Goal: Task Accomplishment & Management: Use online tool/utility

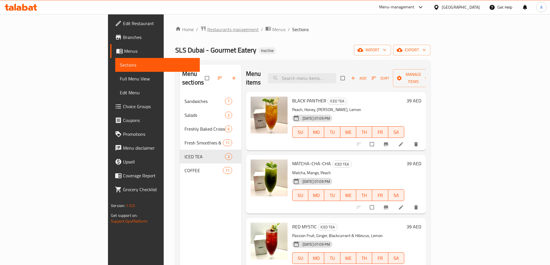
click at [207, 26] on span "Restaurants management" at bounding box center [232, 29] width 51 height 7
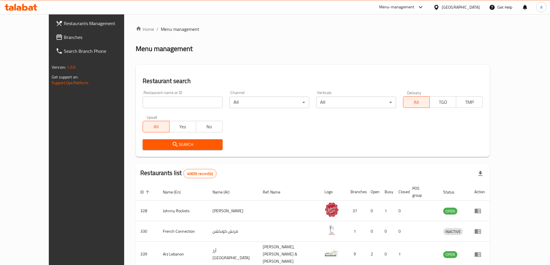
click at [163, 103] on input "search" at bounding box center [183, 103] width 80 height 12
paste input "Coolatte Cafe"
type input "Coolatte Cafe"
click button "Search" at bounding box center [183, 145] width 80 height 11
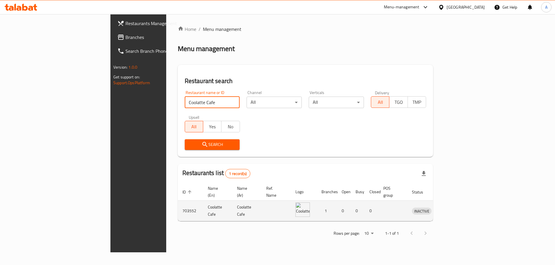
click at [449, 209] on icon "enhanced table" at bounding box center [446, 211] width 6 height 5
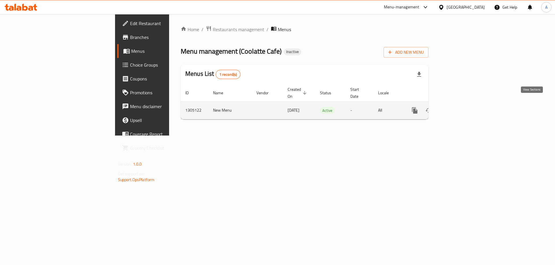
click at [460, 107] on icon "enhanced table" at bounding box center [456, 110] width 7 height 7
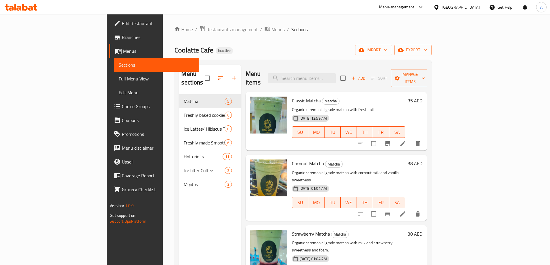
click at [119, 78] on span "Full Menu View" at bounding box center [156, 78] width 75 height 7
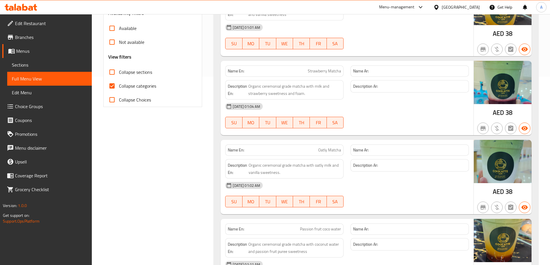
scroll to position [116, 0]
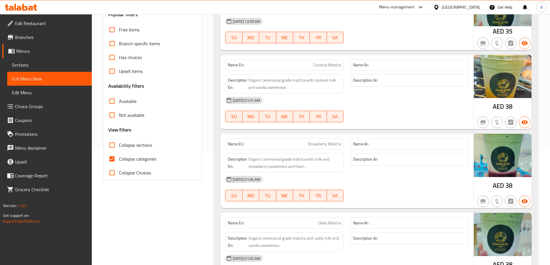
click at [131, 158] on span "Collapse categories" at bounding box center [137, 159] width 37 height 7
click at [119, 158] on input "Collapse categories" at bounding box center [112, 159] width 14 height 14
checkbox input "false"
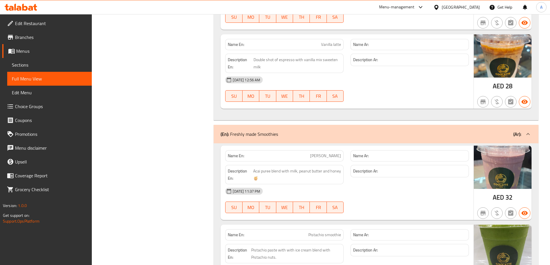
scroll to position [0, 0]
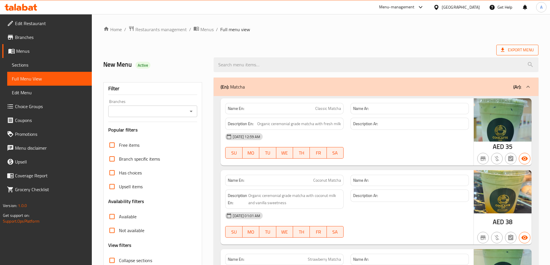
click at [514, 52] on span "Export Menu" at bounding box center [517, 50] width 33 height 7
click at [517, 48] on span "Export Menu" at bounding box center [517, 50] width 33 height 7
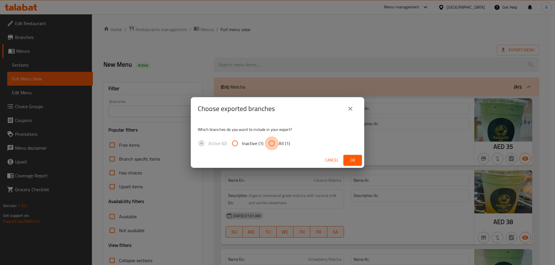
click at [270, 142] on input "All (1)" at bounding box center [272, 144] width 14 height 14
radio input "true"
click at [355, 162] on span "Ok" at bounding box center [352, 160] width 9 height 7
